Goal: Task Accomplishment & Management: Manage account settings

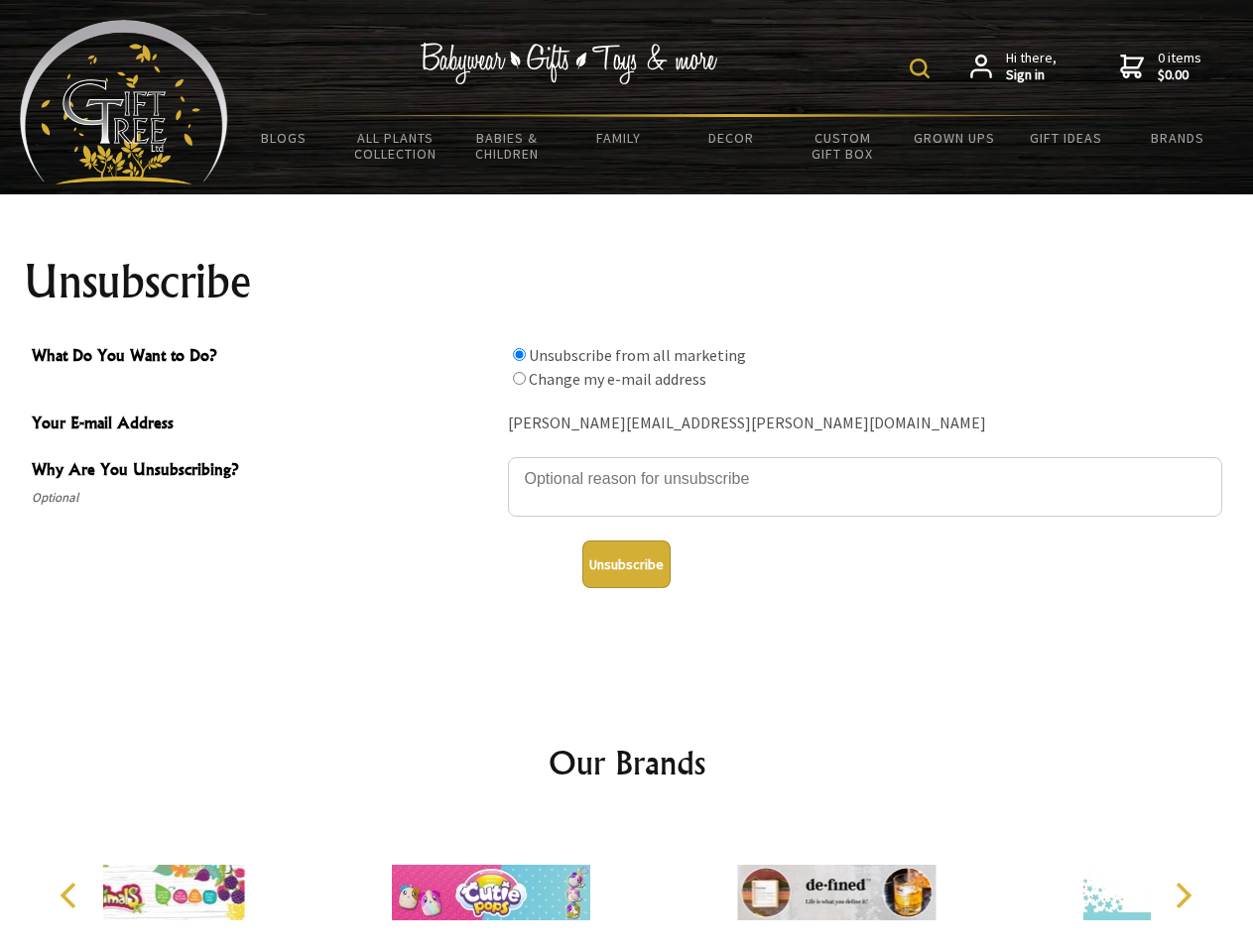
click at [923, 69] on img at bounding box center [920, 69] width 20 height 20
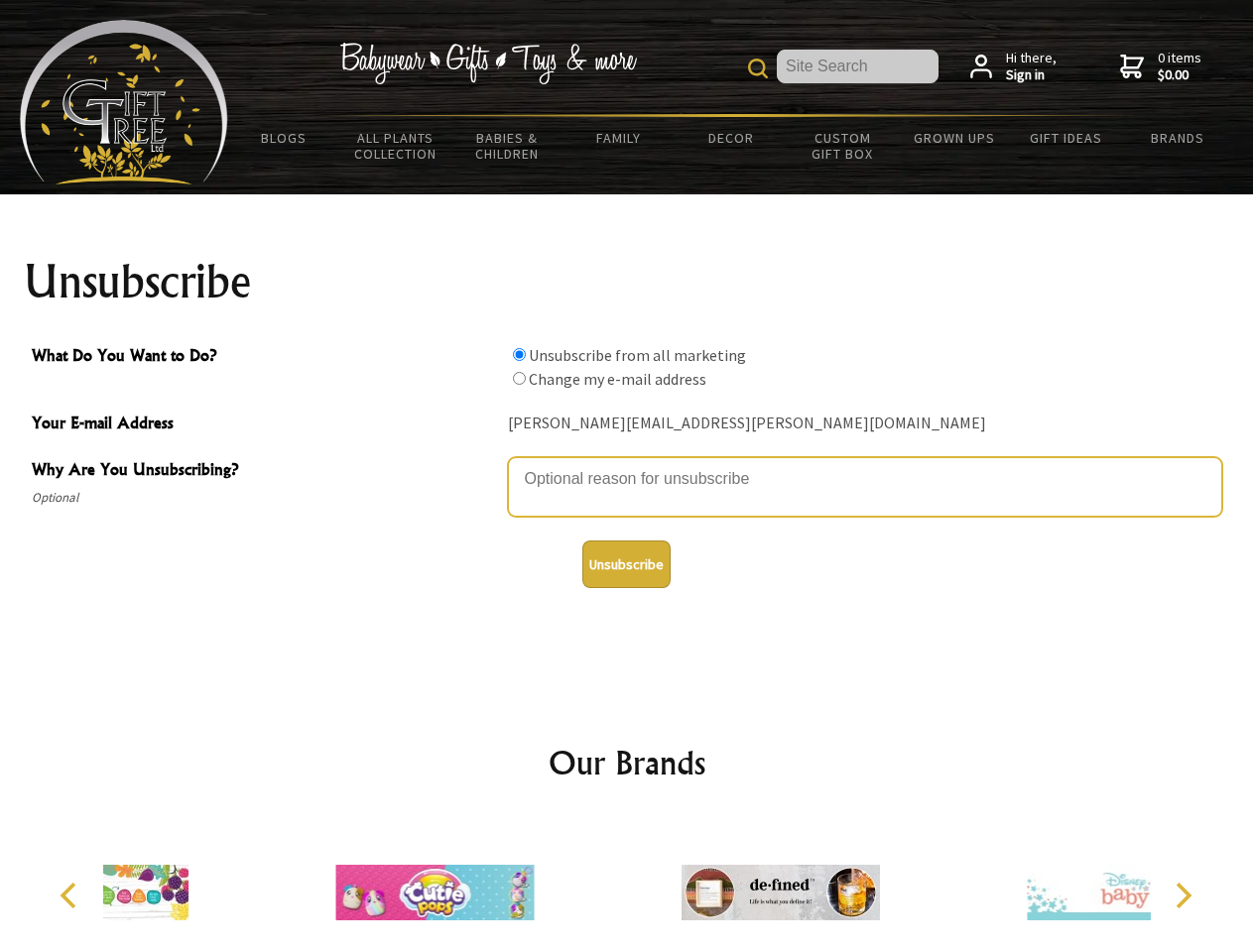
click at [627, 464] on textarea "Why Are You Unsubscribing?" at bounding box center [865, 487] width 714 height 60
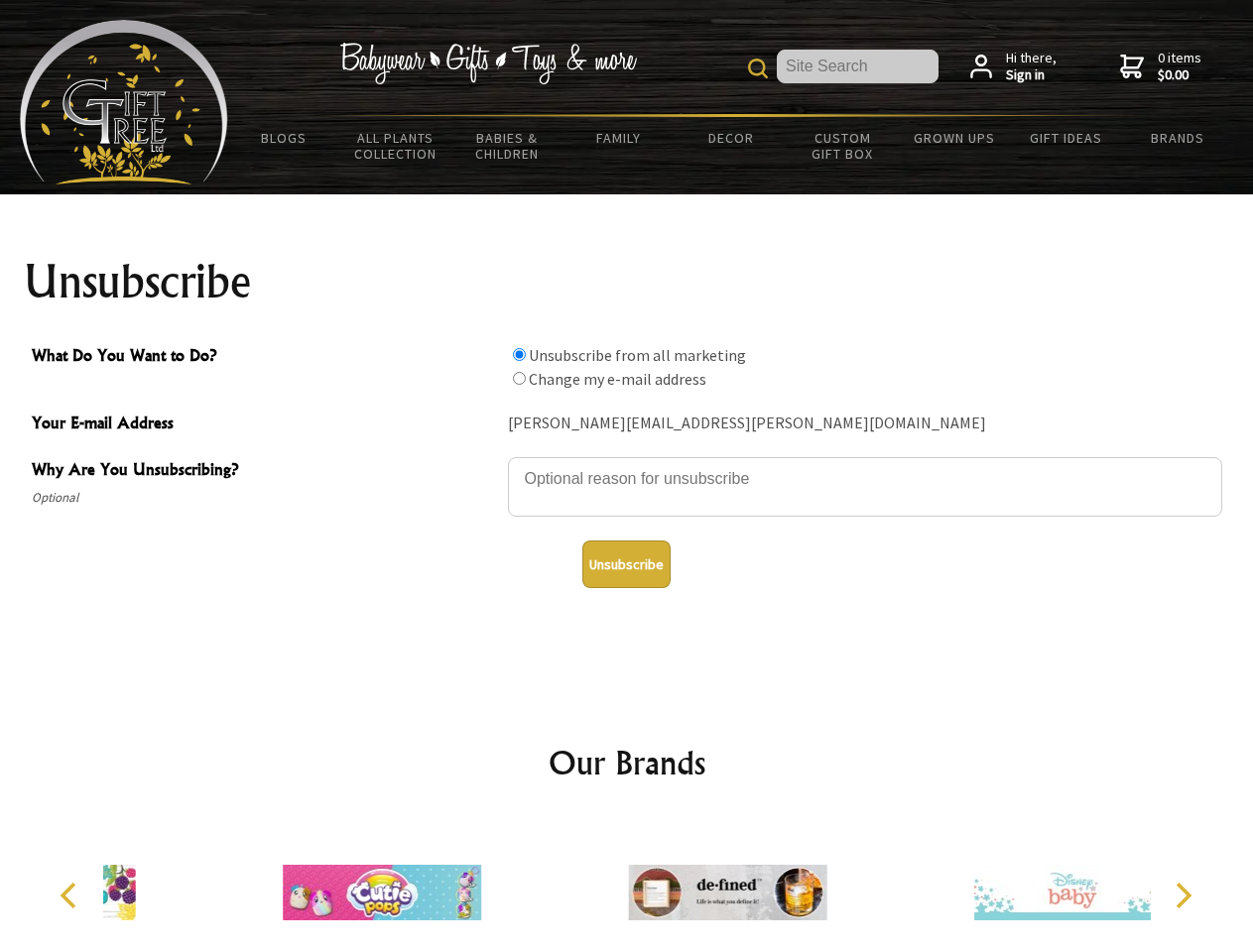
click at [519, 354] on input "What Do You Want to Do?" at bounding box center [519, 354] width 13 height 13
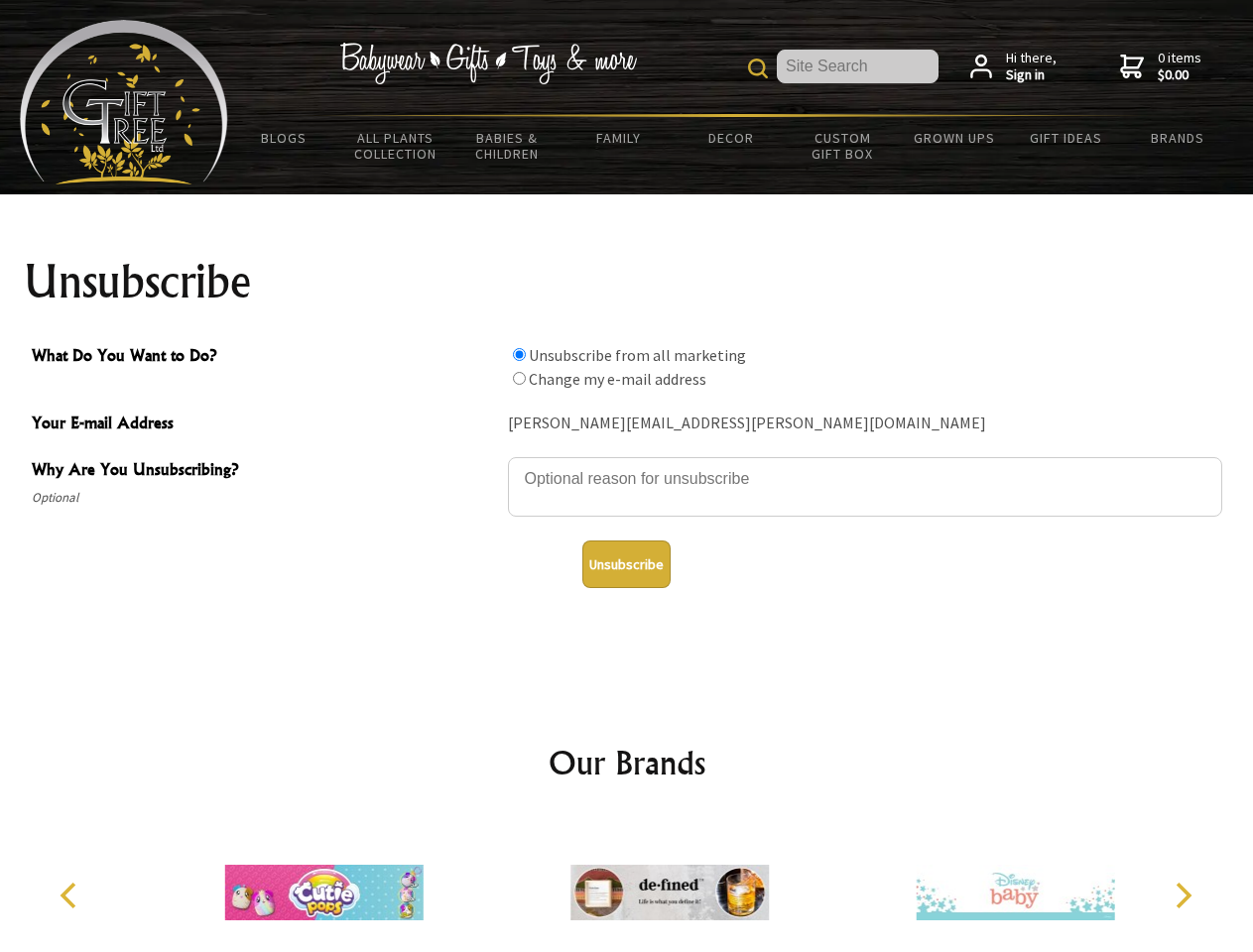
click at [519, 377] on input "What Do You Want to Do?" at bounding box center [519, 377] width 13 height 13
radio input "true"
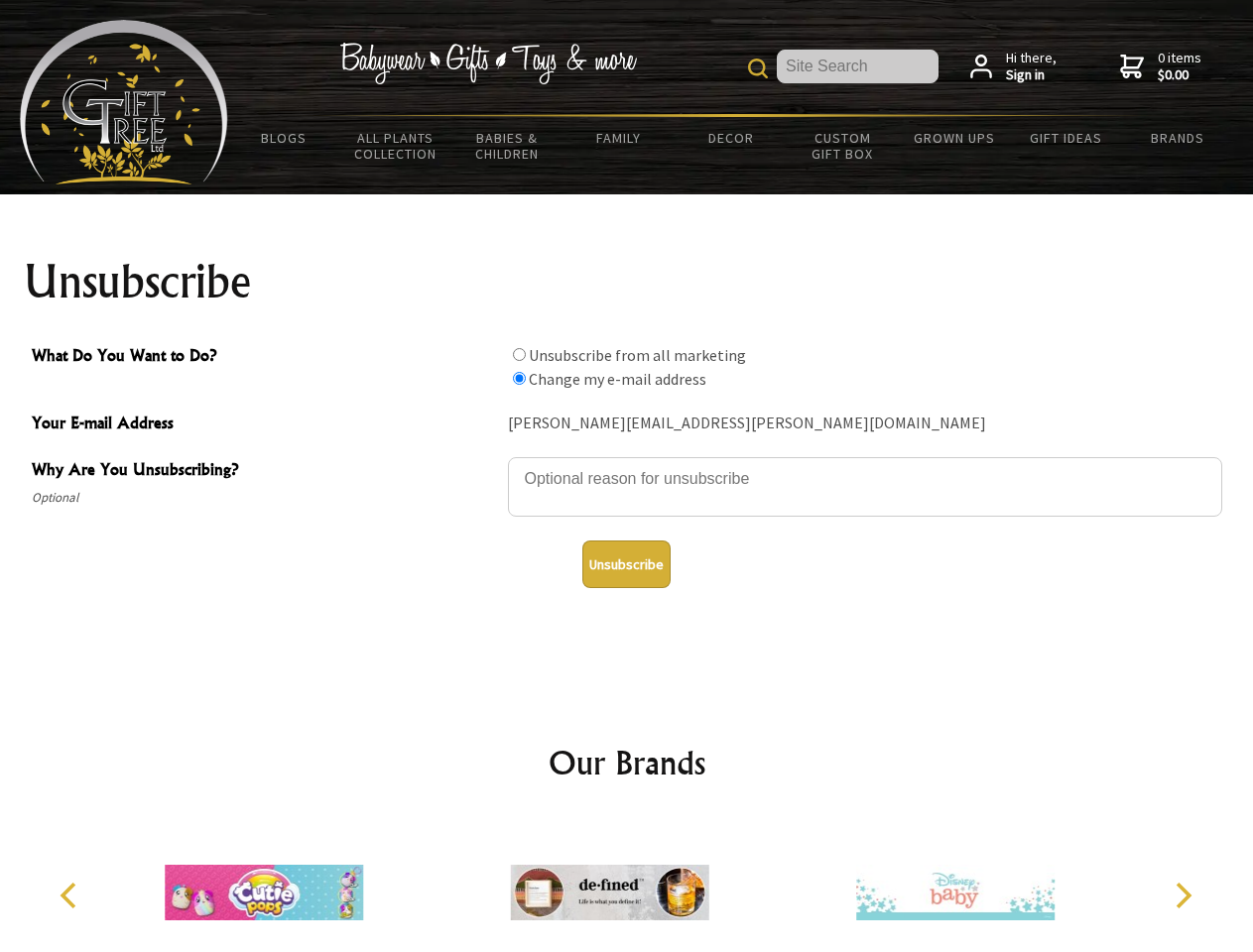
click at [626, 564] on button "Unsubscribe" at bounding box center [626, 564] width 88 height 48
